Goal: Task Accomplishment & Management: Manage account settings

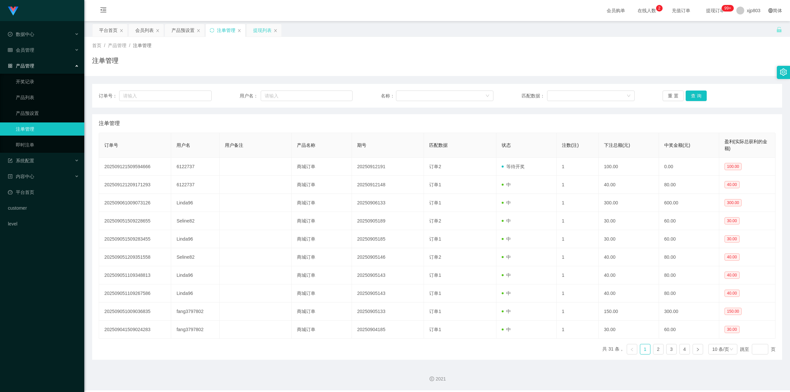
click at [207, 29] on div "提现列表" at bounding box center [262, 30] width 18 height 13
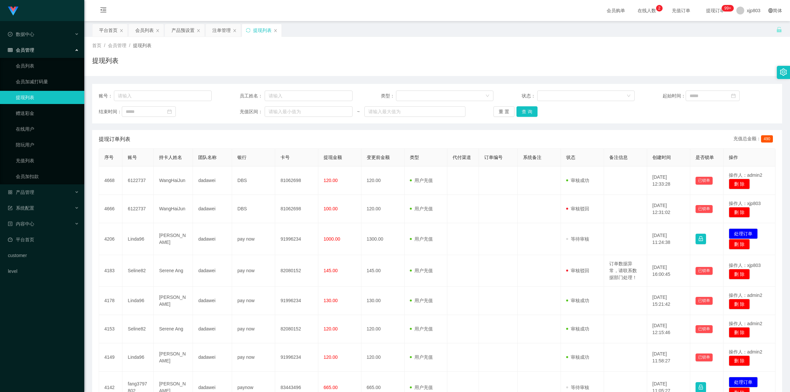
click at [207, 32] on div "平台首页 会员列表 产品预设置 注单管理 提现列表" at bounding box center [434, 35] width 684 height 23
click at [207, 30] on span "退出登录" at bounding box center [746, 28] width 18 height 5
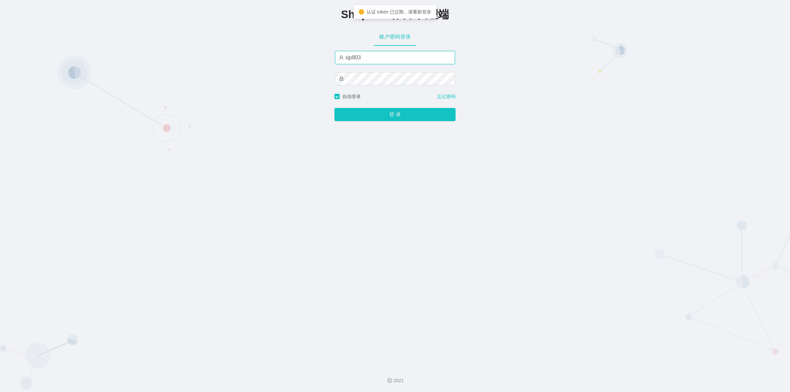
click at [207, 56] on input "xjp803" at bounding box center [395, 57] width 120 height 13
type input "yn03"
click at [207, 113] on button "登 录" at bounding box center [394, 114] width 121 height 13
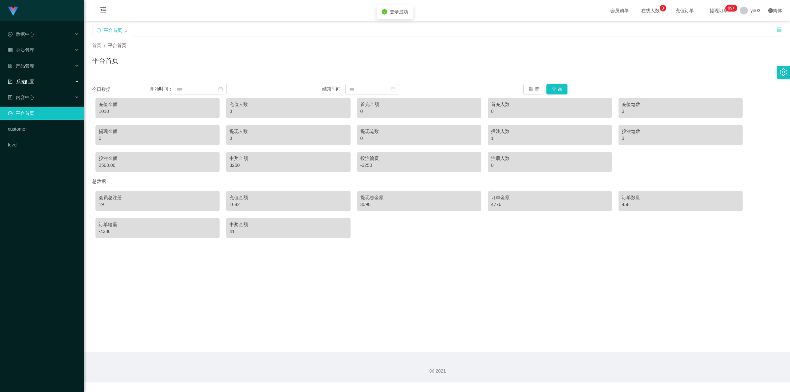
click at [35, 80] on div "系统配置" at bounding box center [42, 81] width 84 height 13
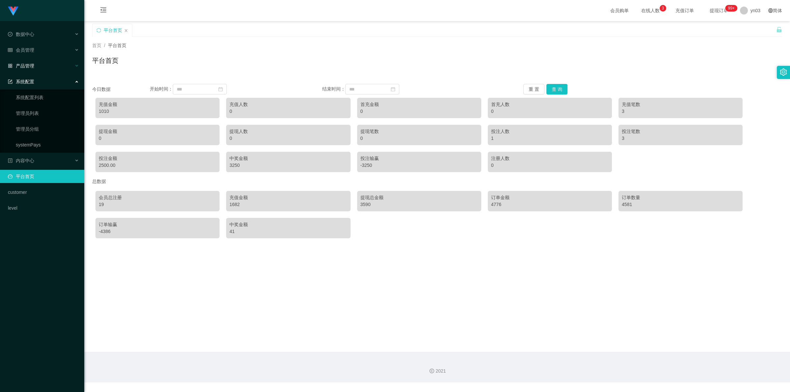
click at [31, 66] on span "产品管理" at bounding box center [21, 65] width 26 height 5
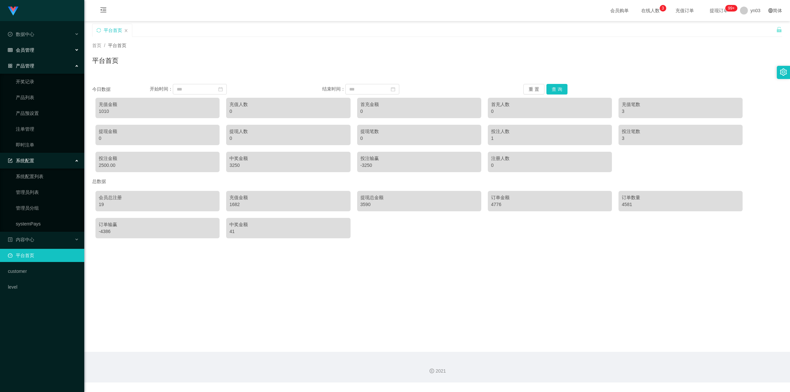
click at [38, 51] on div "会员管理" at bounding box center [42, 49] width 84 height 13
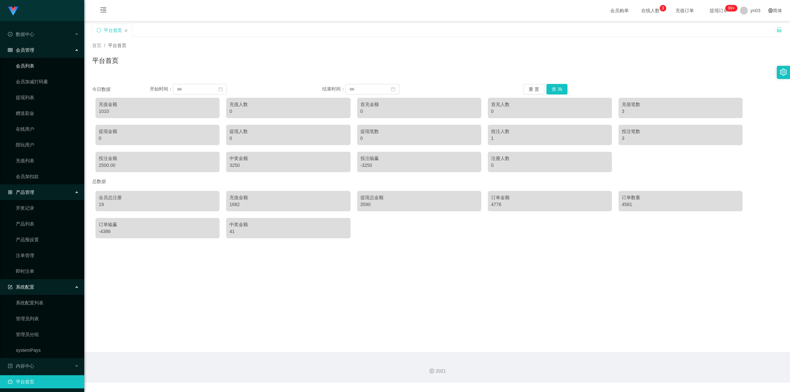
click at [35, 65] on link "会员列表" at bounding box center [47, 65] width 63 height 13
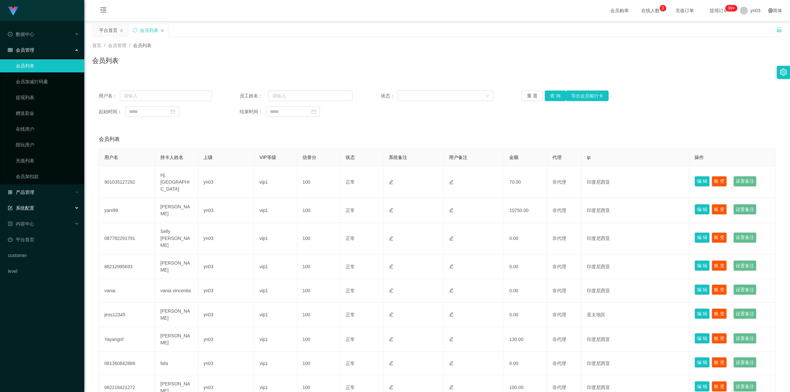
click at [31, 145] on div "产品管理" at bounding box center [42, 192] width 84 height 13
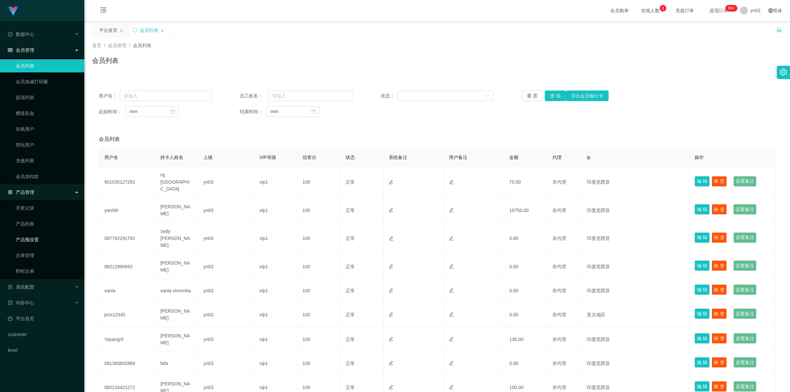
click at [43, 145] on link "产品预设置" at bounding box center [47, 239] width 63 height 13
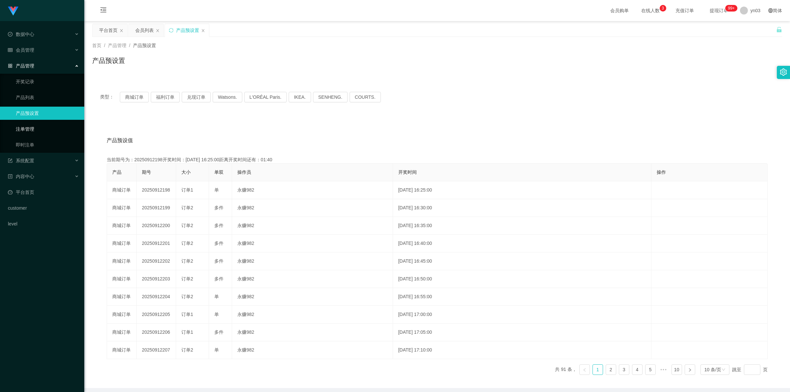
click at [35, 127] on link "注单管理" at bounding box center [47, 128] width 63 height 13
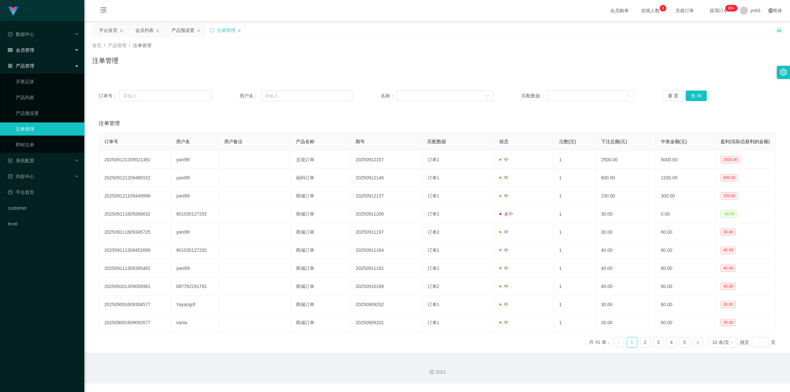
click at [39, 48] on div "会员管理" at bounding box center [42, 49] width 84 height 13
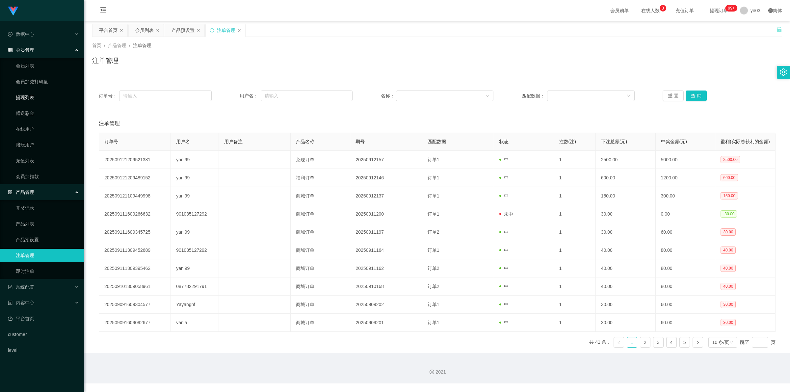
click at [28, 95] on link "提现列表" at bounding box center [47, 97] width 63 height 13
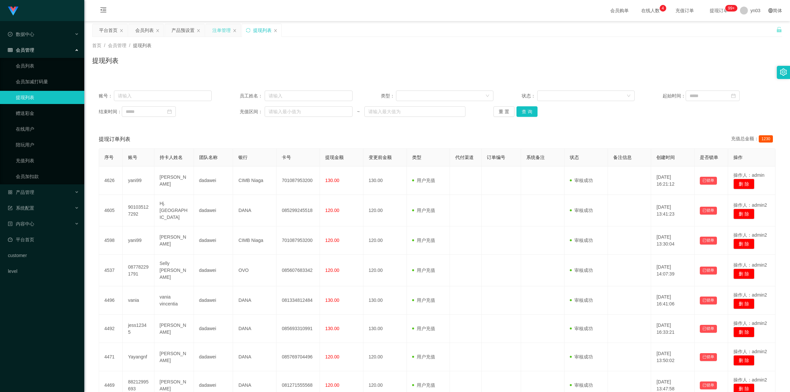
click at [207, 32] on div "注单管理" at bounding box center [221, 30] width 18 height 13
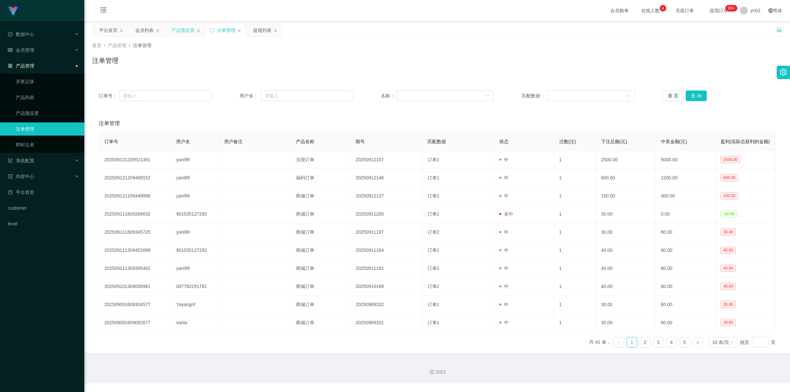
click at [183, 30] on div "产品预设置" at bounding box center [182, 30] width 23 height 13
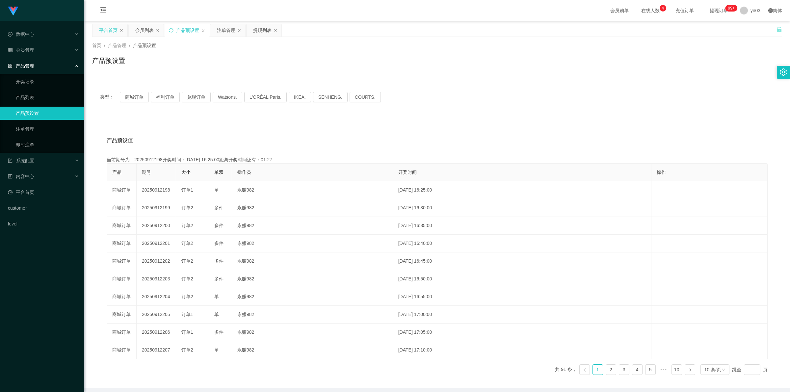
click at [111, 32] on div "平台首页" at bounding box center [108, 30] width 18 height 13
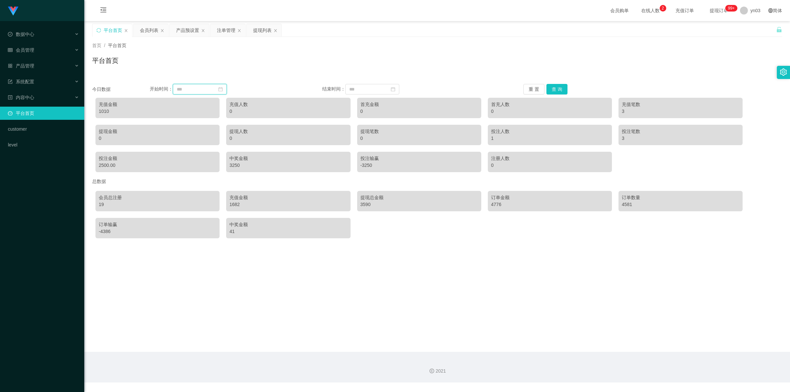
click at [206, 86] on input at bounding box center [200, 89] width 54 height 11
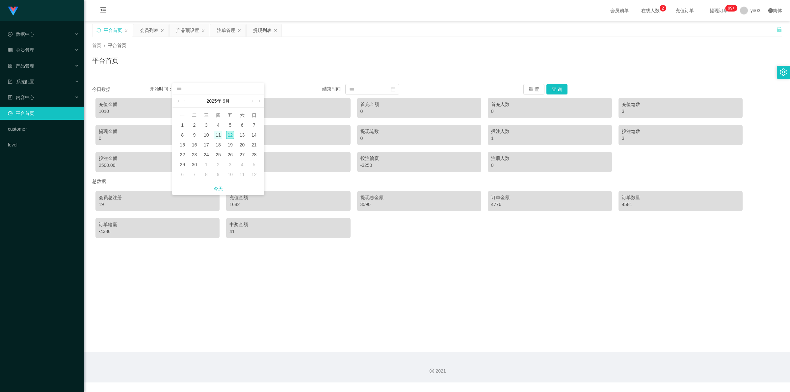
click at [207, 135] on div "11" at bounding box center [218, 135] width 8 height 8
type input "**********"
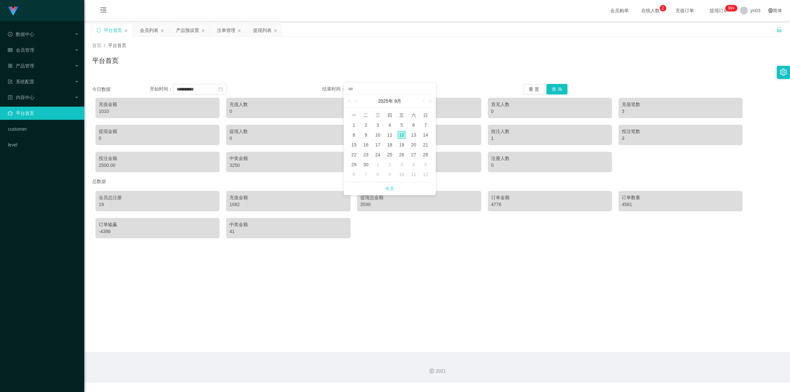
click at [207, 135] on div "12" at bounding box center [401, 135] width 8 height 8
type input "**********"
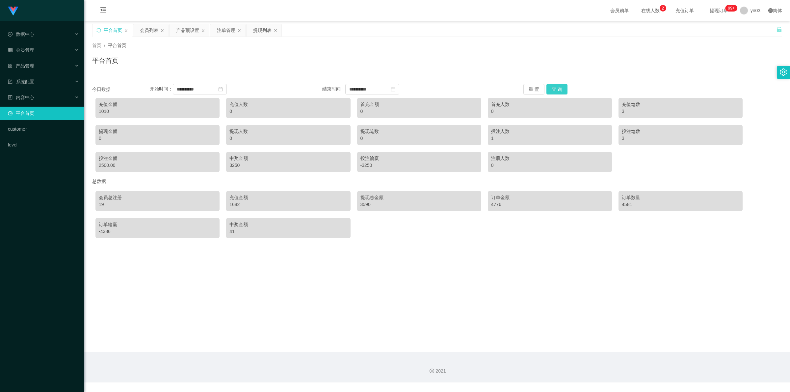
click at [207, 90] on button "查 询" at bounding box center [556, 89] width 21 height 11
click at [207, 92] on input "**********" at bounding box center [200, 89] width 54 height 11
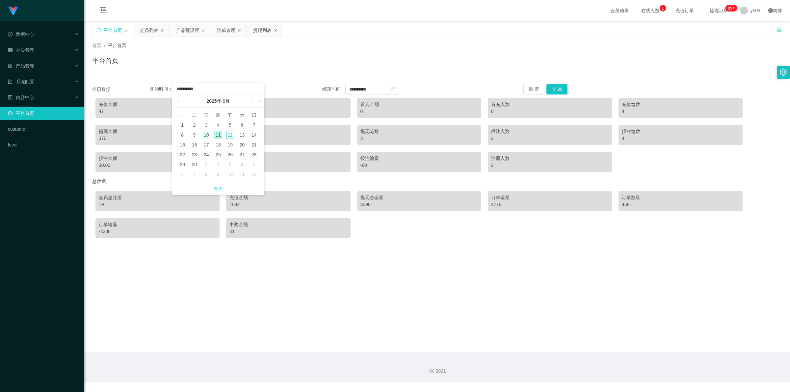
click at [207, 134] on div "10" at bounding box center [206, 135] width 8 height 8
type input "**********"
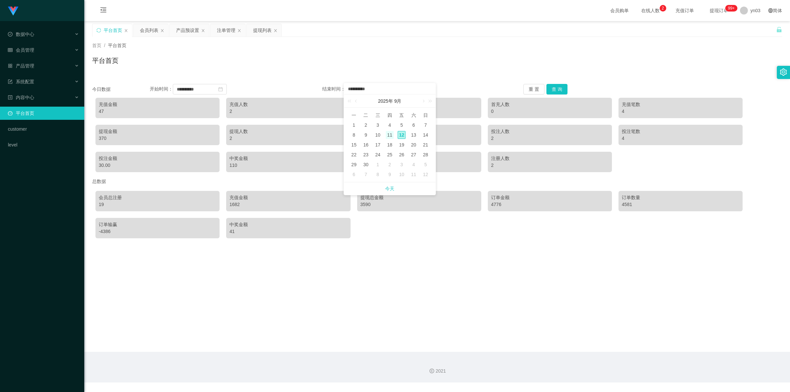
click at [207, 136] on div "11" at bounding box center [390, 135] width 8 height 8
type input "**********"
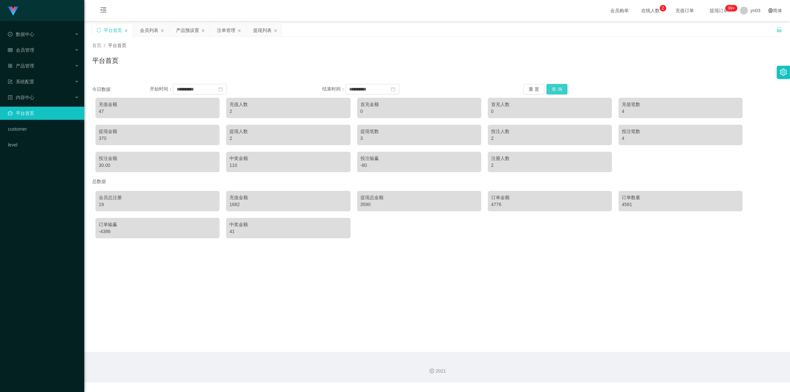
click at [207, 88] on button "查 询" at bounding box center [556, 89] width 21 height 11
